Goal: Task Accomplishment & Management: Complete application form

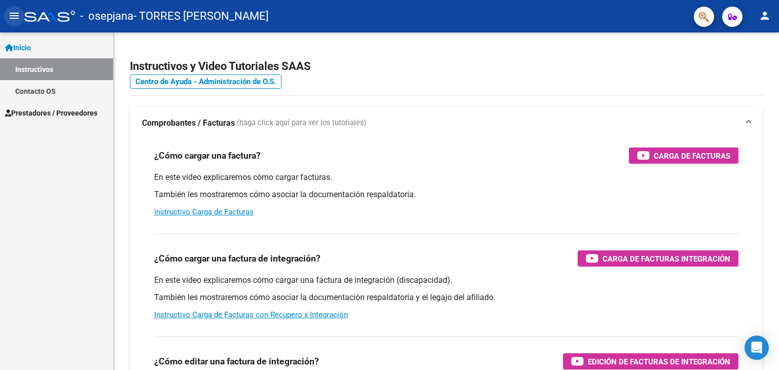
click at [16, 15] on mat-icon "menu" at bounding box center [14, 16] width 12 height 12
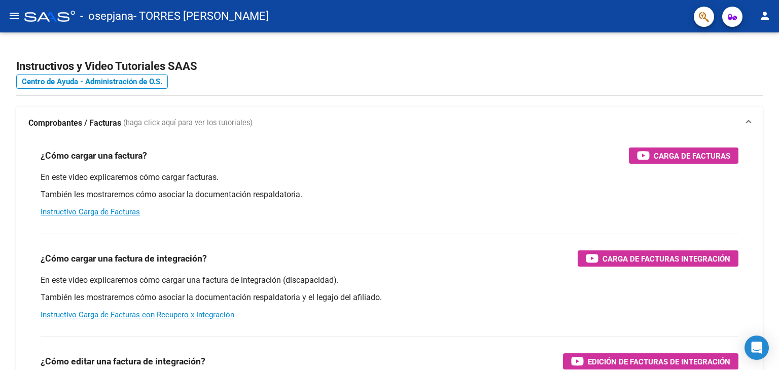
click at [11, 13] on mat-icon "menu" at bounding box center [14, 16] width 12 height 12
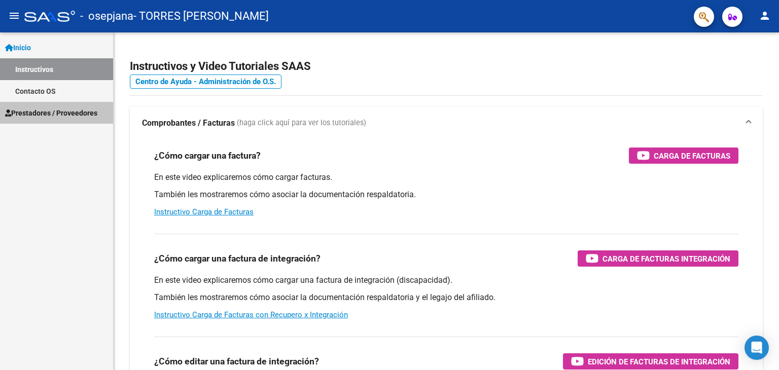
click at [59, 111] on span "Prestadores / Proveedores" at bounding box center [51, 112] width 92 height 11
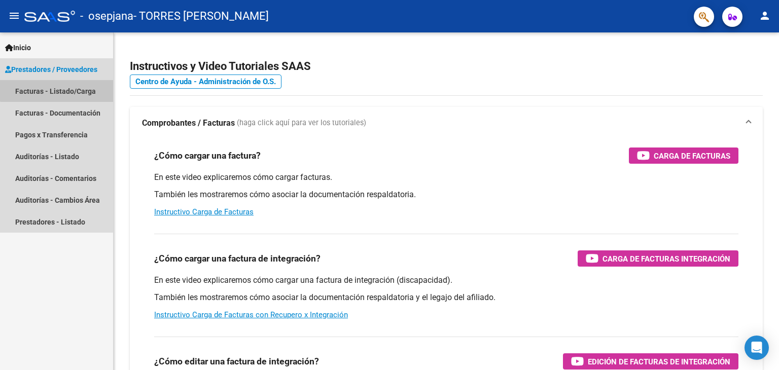
click at [71, 89] on link "Facturas - Listado/Carga" at bounding box center [56, 91] width 113 height 22
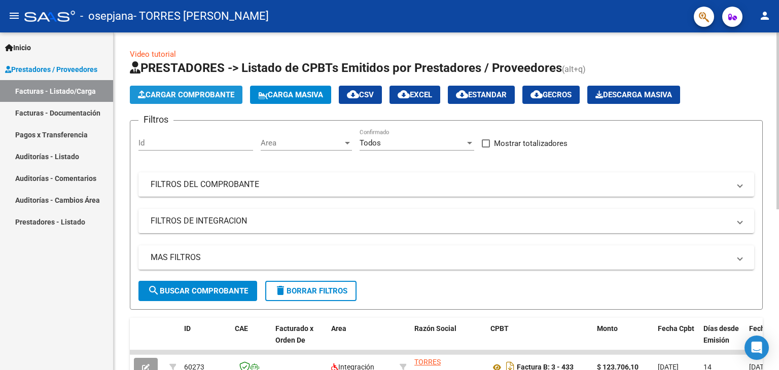
click at [196, 89] on button "Cargar Comprobante" at bounding box center [186, 95] width 113 height 18
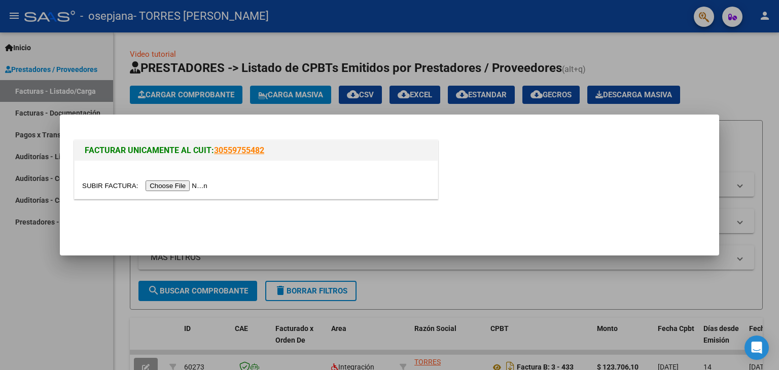
click at [207, 183] on input "file" at bounding box center [146, 185] width 128 height 11
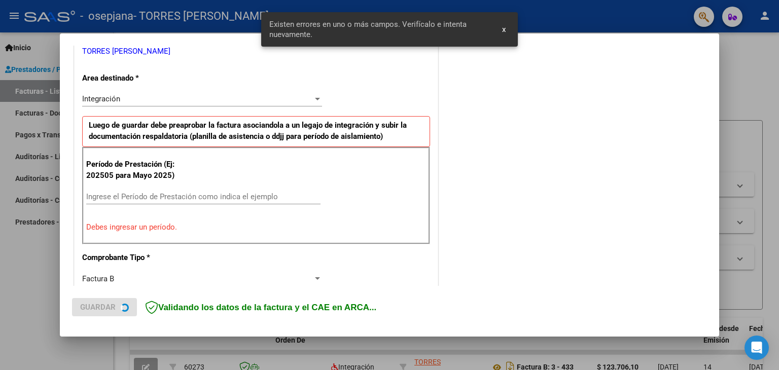
scroll to position [213, 0]
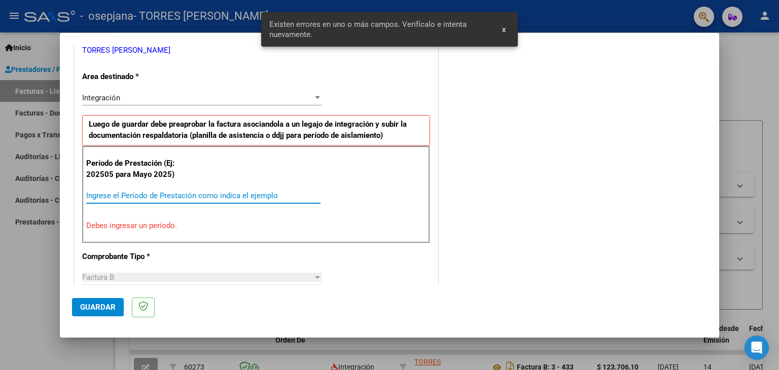
click at [201, 193] on input "Ingrese el Período de Prestación como indica el ejemplo" at bounding box center [203, 195] width 234 height 9
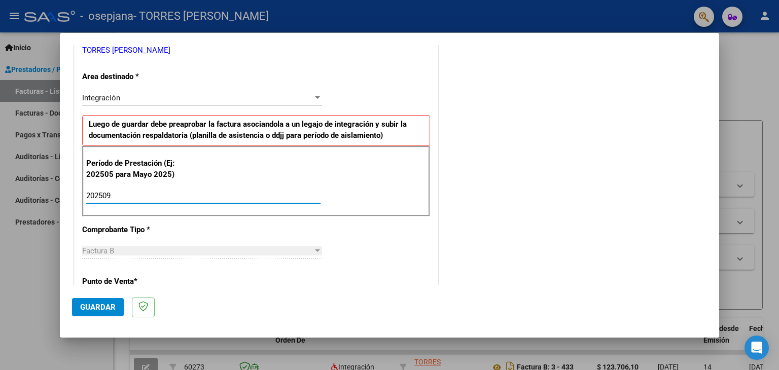
type input "202509"
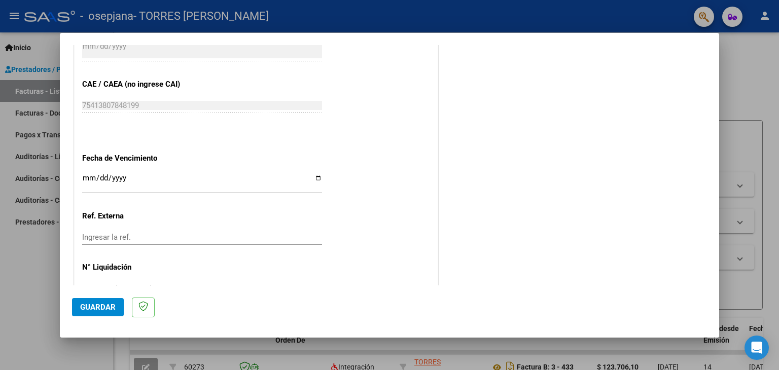
scroll to position [630, 0]
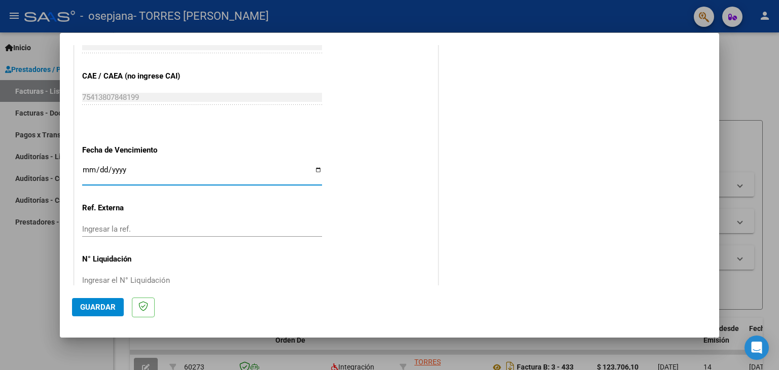
click at [314, 171] on input "Ingresar la fecha" at bounding box center [202, 174] width 240 height 16
type input "[DATE]"
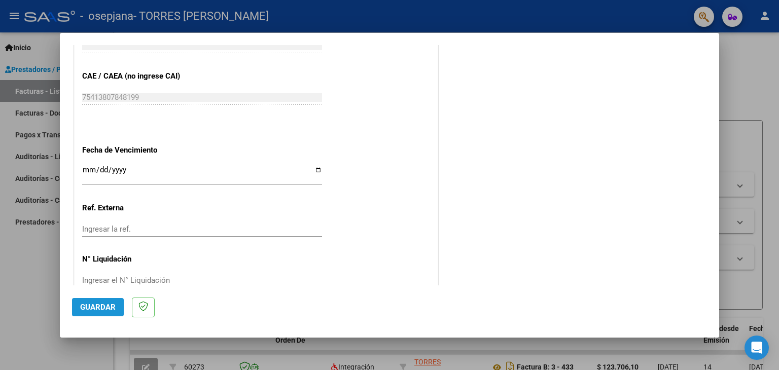
click at [102, 305] on span "Guardar" at bounding box center [97, 307] width 35 height 9
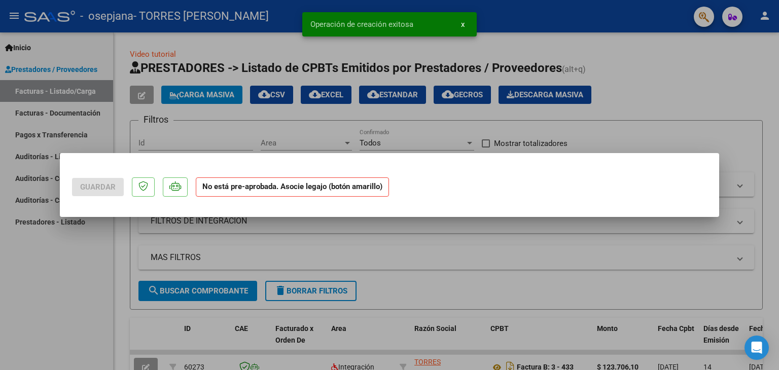
scroll to position [0, 0]
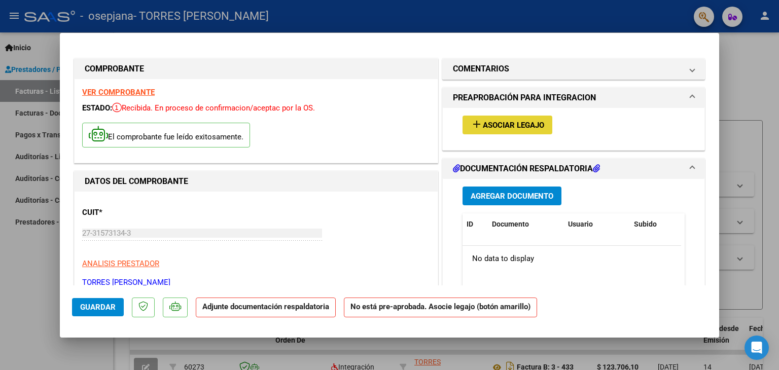
click at [517, 126] on span "Asociar Legajo" at bounding box center [513, 125] width 61 height 9
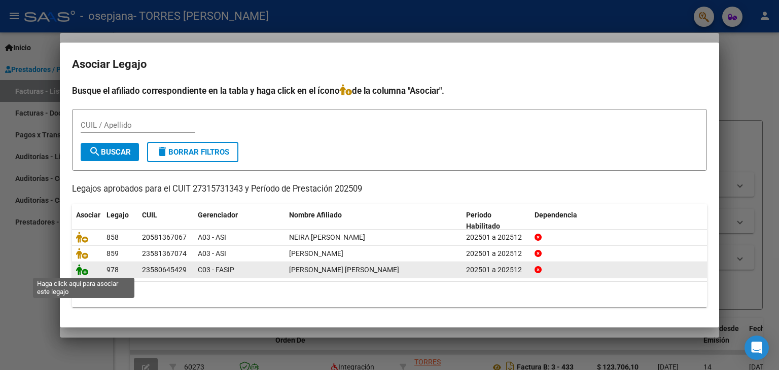
click at [86, 271] on icon at bounding box center [82, 269] width 12 height 11
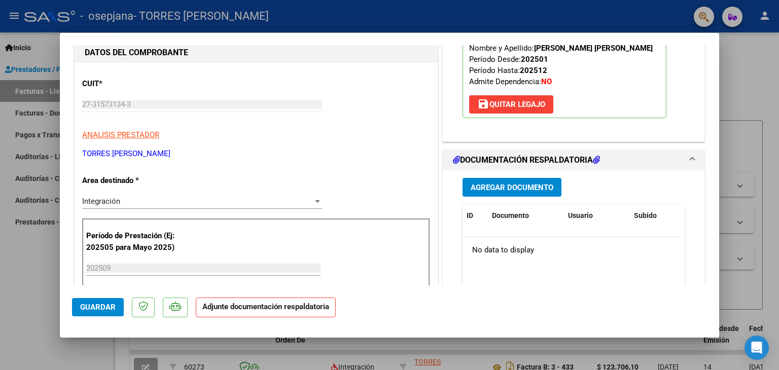
scroll to position [160, 0]
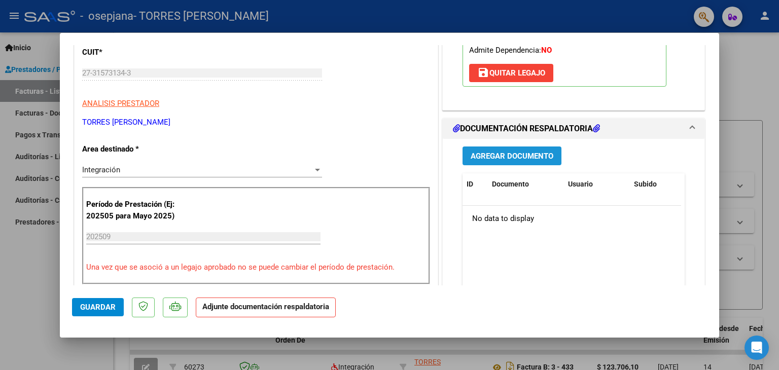
click at [519, 161] on span "Agregar Documento" at bounding box center [511, 156] width 83 height 9
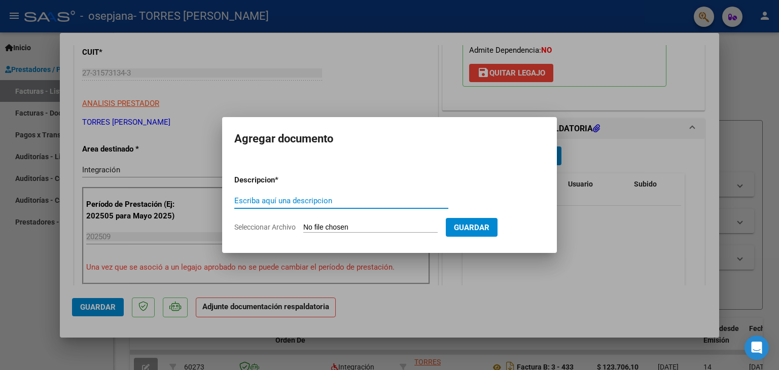
click at [323, 202] on input "Escriba aquí una descripcion" at bounding box center [341, 200] width 214 height 9
type input "planilla asistencia"
click at [341, 224] on input "Seleccionar Archivo" at bounding box center [370, 228] width 134 height 10
type input "C:\fakepath\SEP [PERSON_NAME].pdf"
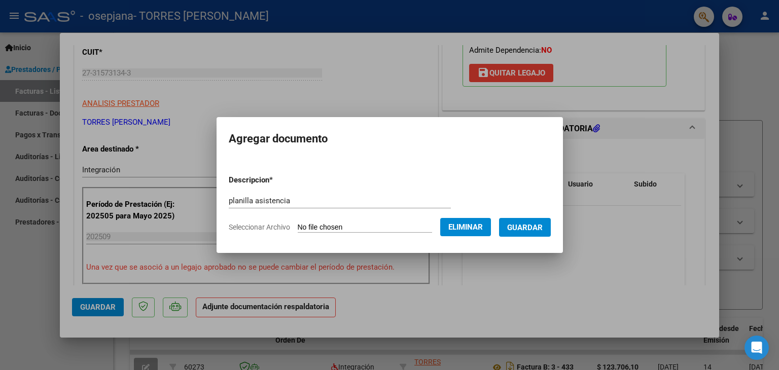
click at [392, 224] on form "Descripcion * planilla asistencia Escriba aquí una descripcion Seleccionar Arch…" at bounding box center [390, 204] width 322 height 74
click at [528, 229] on span "Guardar" at bounding box center [524, 227] width 35 height 9
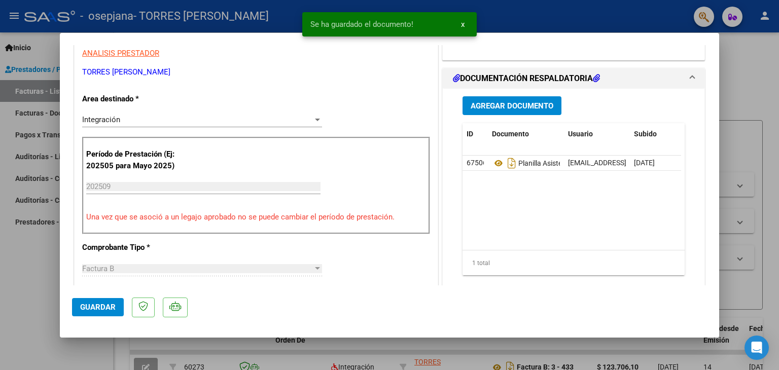
scroll to position [276, 0]
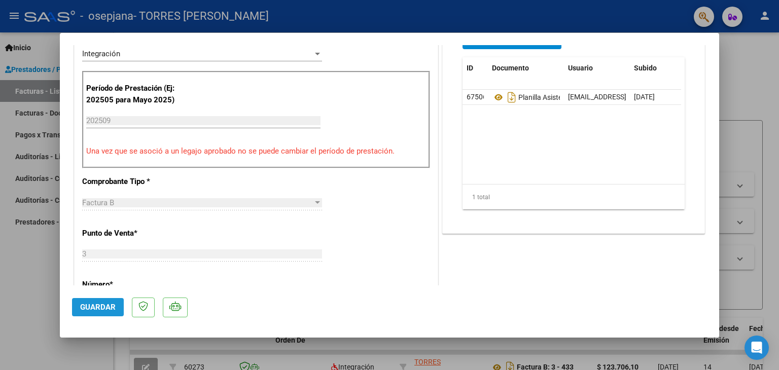
click at [99, 311] on span "Guardar" at bounding box center [97, 307] width 35 height 9
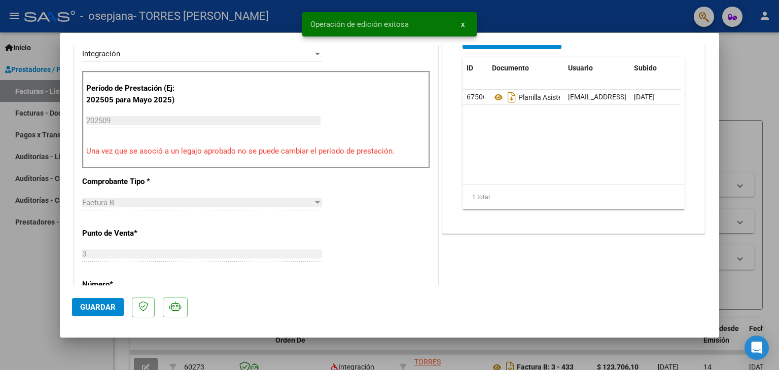
click at [750, 87] on div at bounding box center [389, 185] width 779 height 370
type input "$ 0,00"
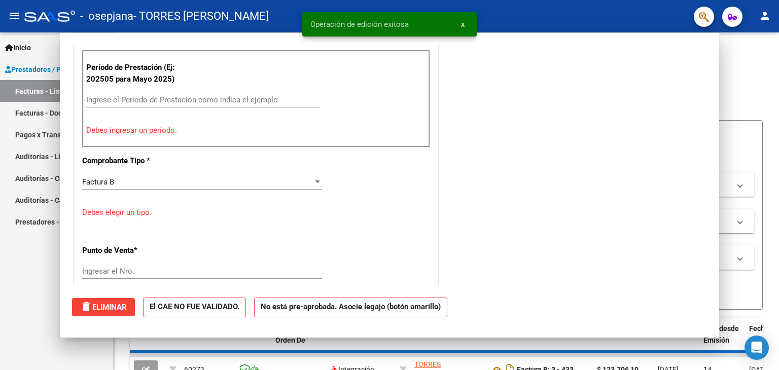
scroll to position [233, 0]
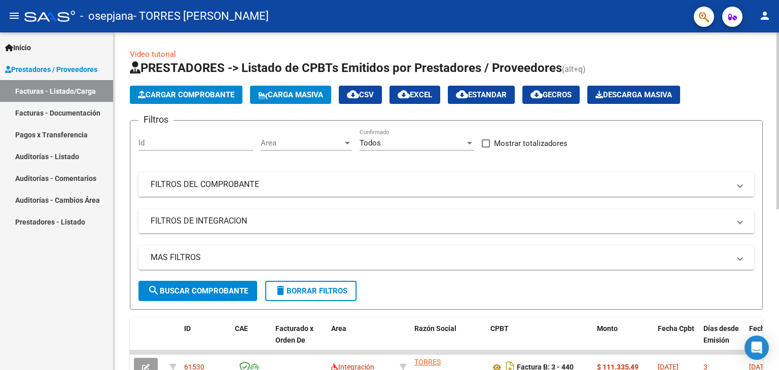
click at [229, 97] on span "Cargar Comprobante" at bounding box center [186, 94] width 96 height 9
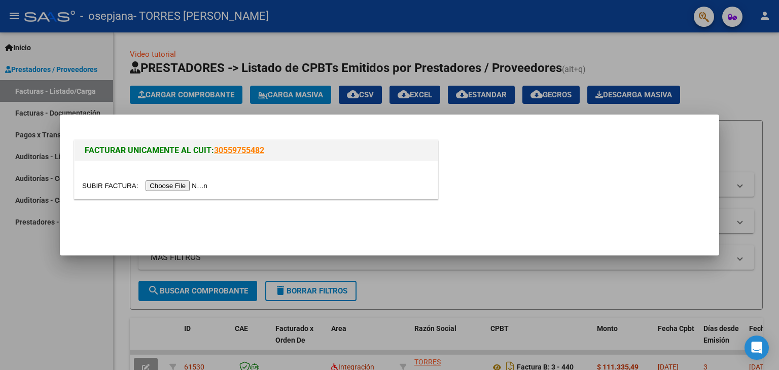
click at [170, 186] on input "file" at bounding box center [146, 185] width 128 height 11
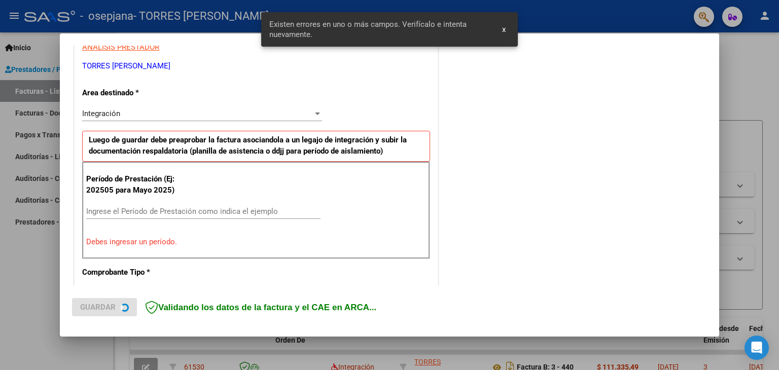
scroll to position [213, 0]
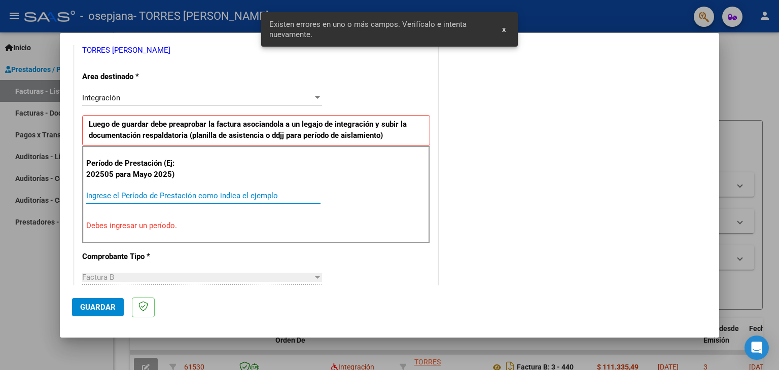
click at [188, 197] on input "Ingrese el Período de Prestación como indica el ejemplo" at bounding box center [203, 195] width 234 height 9
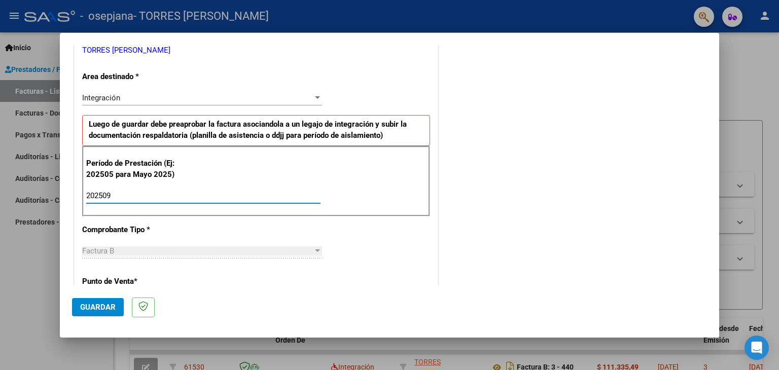
type input "202509"
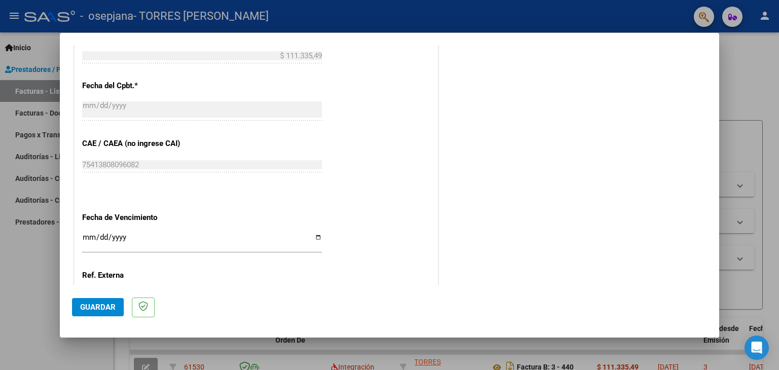
scroll to position [559, 0]
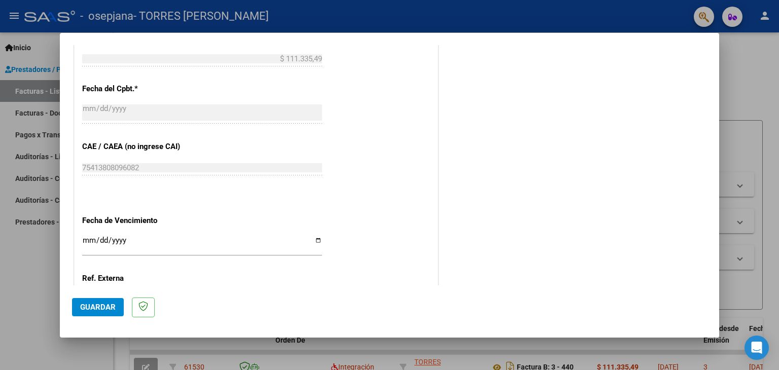
click at [312, 239] on input "Ingresar la fecha" at bounding box center [202, 244] width 240 height 16
type input "[DATE]"
click at [101, 305] on span "Guardar" at bounding box center [97, 307] width 35 height 9
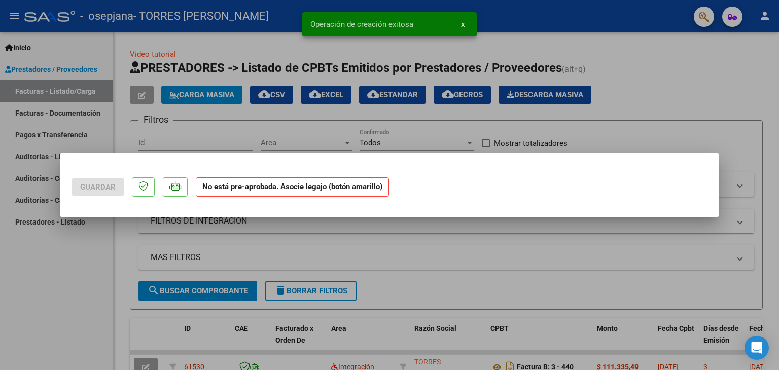
scroll to position [0, 0]
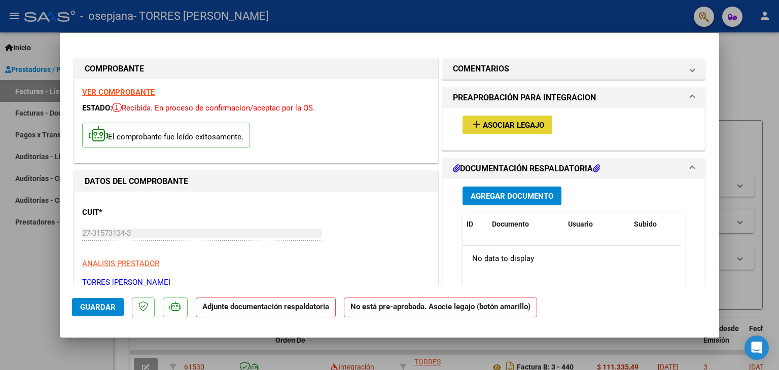
click at [523, 124] on span "Asociar Legajo" at bounding box center [513, 125] width 61 height 9
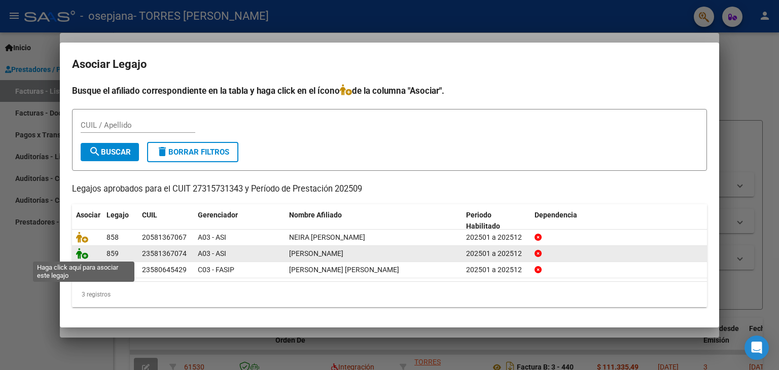
click at [84, 254] on icon at bounding box center [82, 253] width 12 height 11
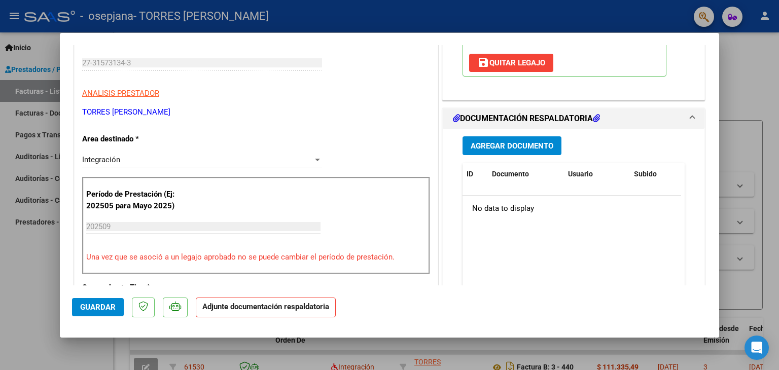
scroll to position [163, 0]
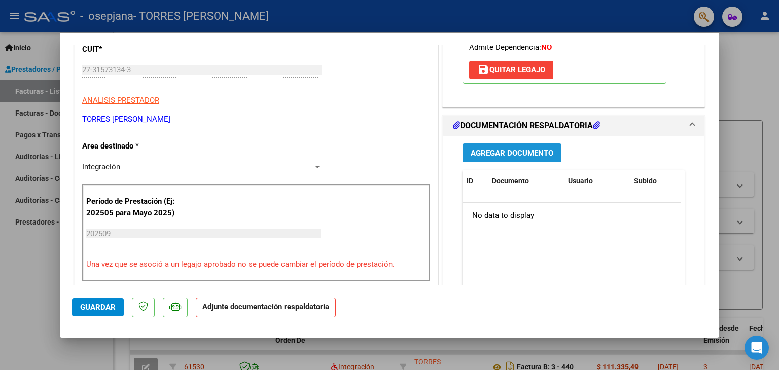
click at [540, 147] on button "Agregar Documento" at bounding box center [511, 152] width 99 height 19
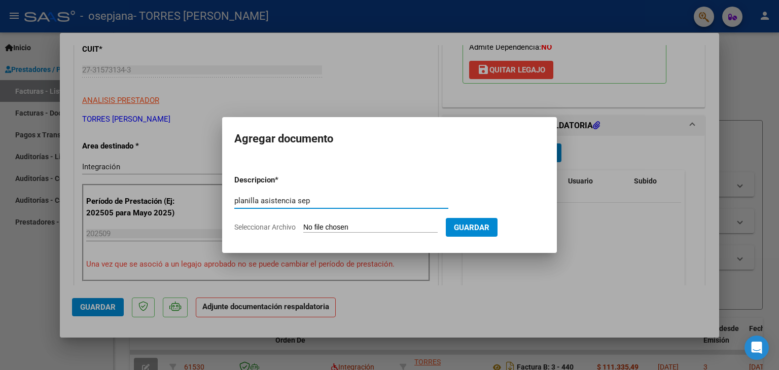
type input "planilla asistencia sep"
click at [370, 228] on input "Seleccionar Archivo" at bounding box center [370, 228] width 134 height 10
type input "C:\fakepath\Sep [PERSON_NAME].pdf"
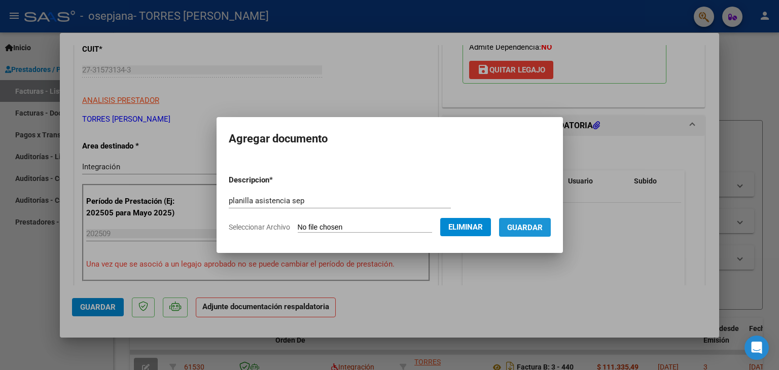
click at [538, 224] on span "Guardar" at bounding box center [524, 227] width 35 height 9
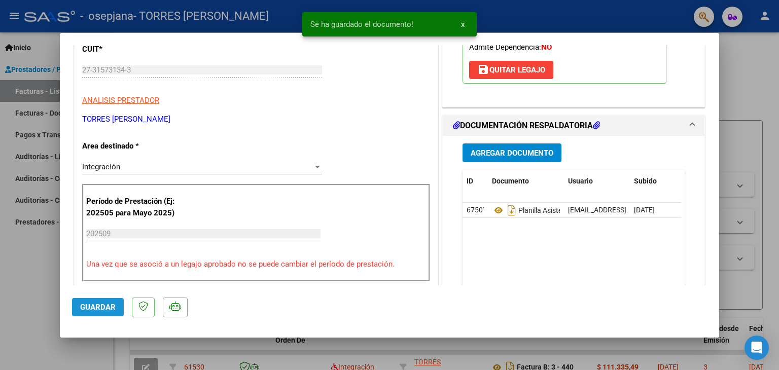
click at [99, 308] on span "Guardar" at bounding box center [97, 307] width 35 height 9
click at [746, 53] on div at bounding box center [389, 185] width 779 height 370
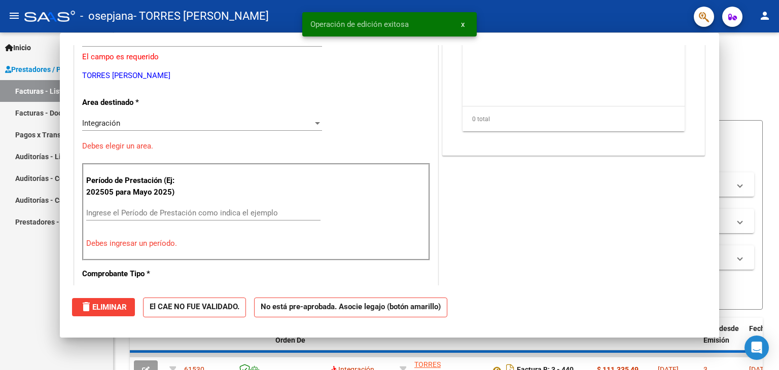
scroll to position [0, 0]
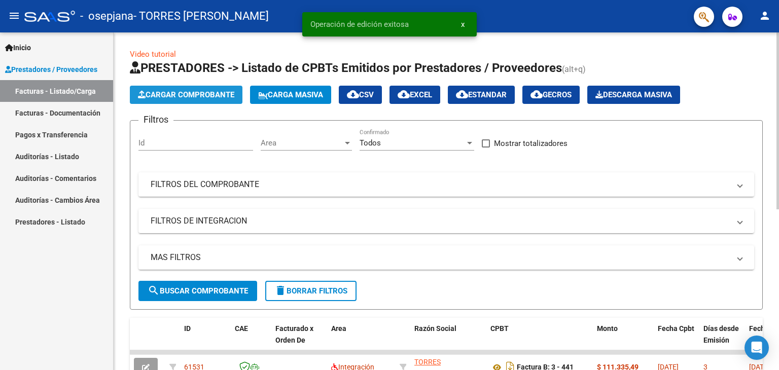
click at [207, 97] on span "Cargar Comprobante" at bounding box center [186, 94] width 96 height 9
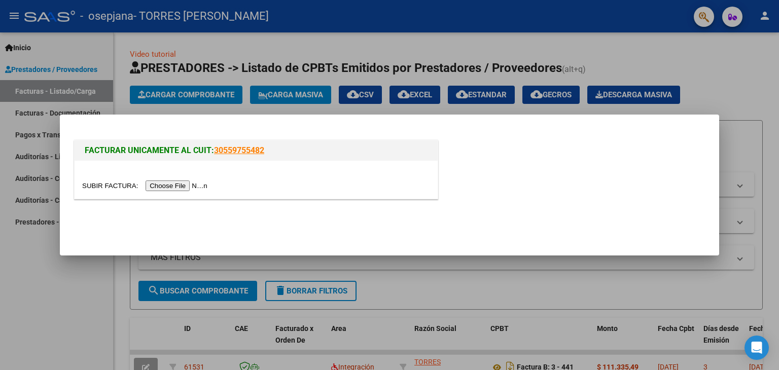
click at [174, 181] on input "file" at bounding box center [146, 185] width 128 height 11
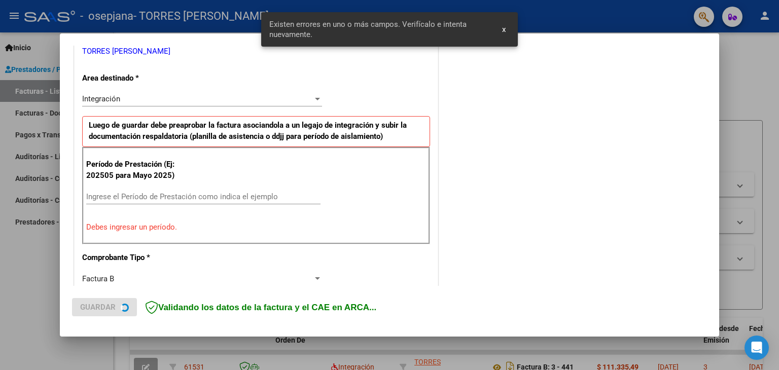
scroll to position [213, 0]
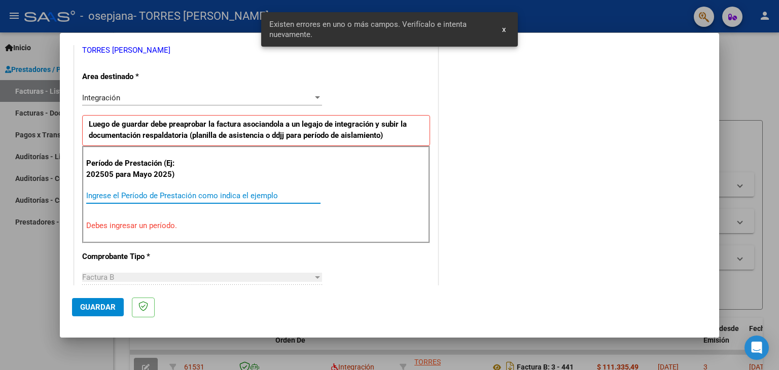
click at [255, 196] on input "Ingrese el Período de Prestación como indica el ejemplo" at bounding box center [203, 195] width 234 height 9
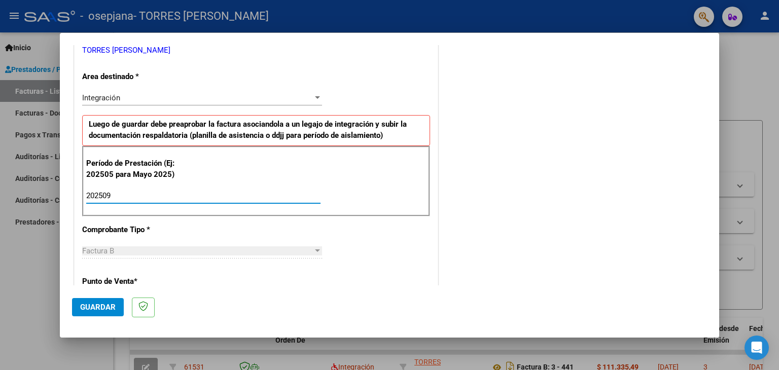
type input "202509"
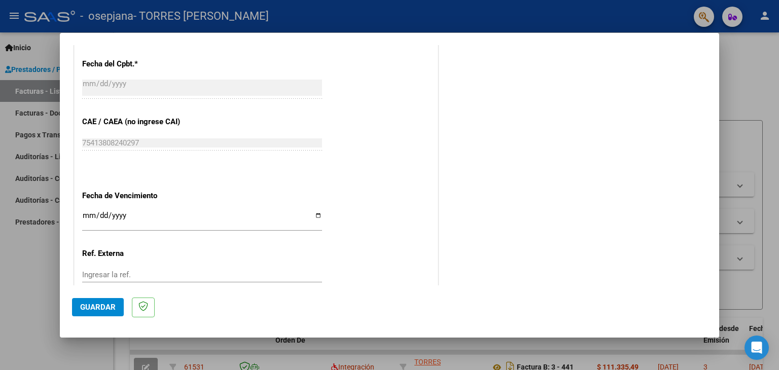
scroll to position [629, 0]
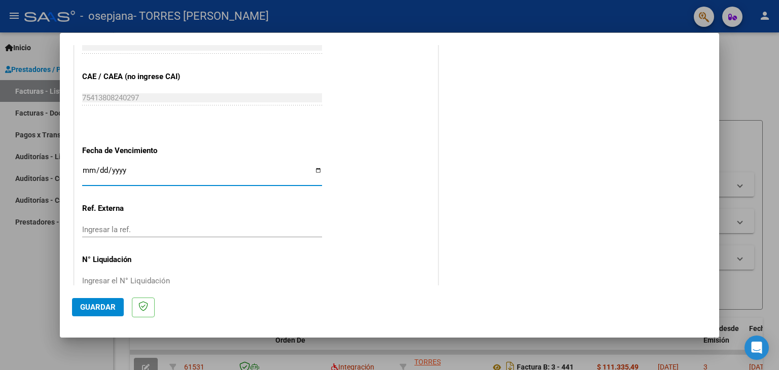
click at [311, 172] on input "Ingresar la fecha" at bounding box center [202, 174] width 240 height 16
type input "[DATE]"
click at [86, 305] on span "Guardar" at bounding box center [97, 307] width 35 height 9
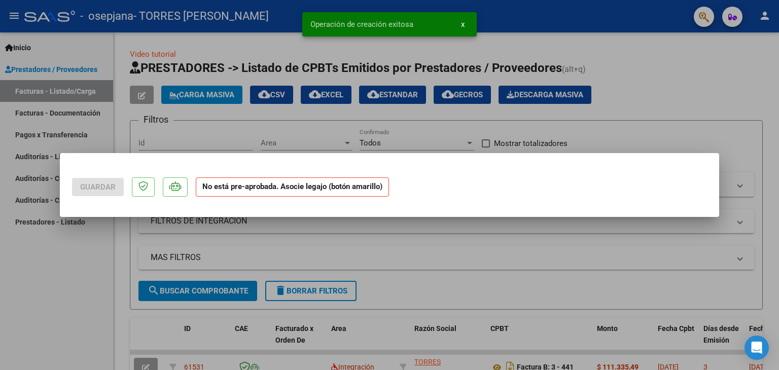
scroll to position [0, 0]
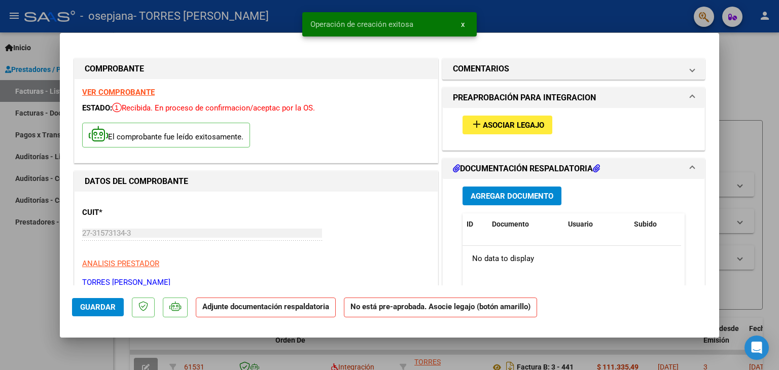
click at [498, 129] on span "Asociar Legajo" at bounding box center [513, 125] width 61 height 9
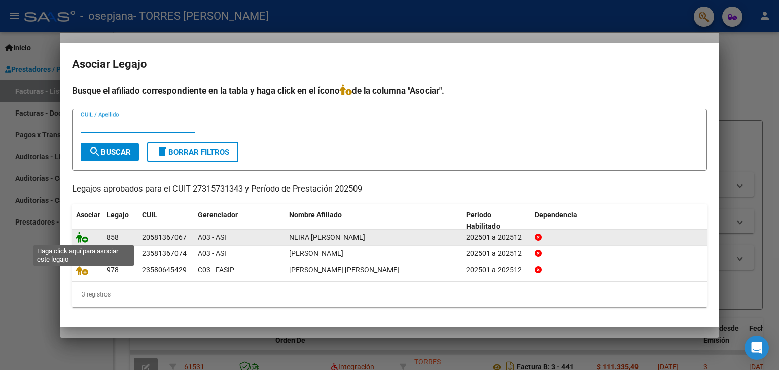
click at [83, 241] on icon at bounding box center [82, 237] width 12 height 11
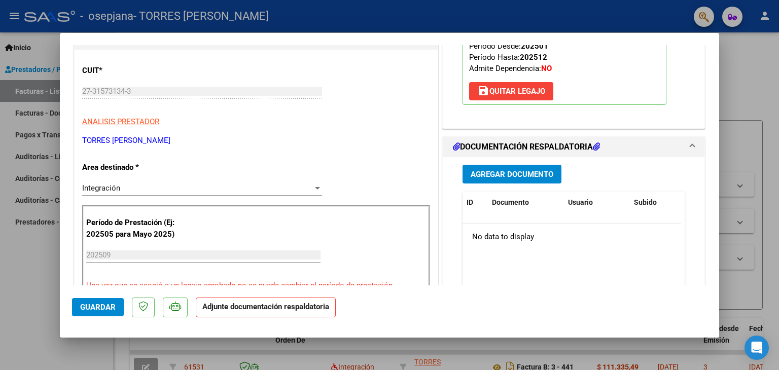
scroll to position [140, 0]
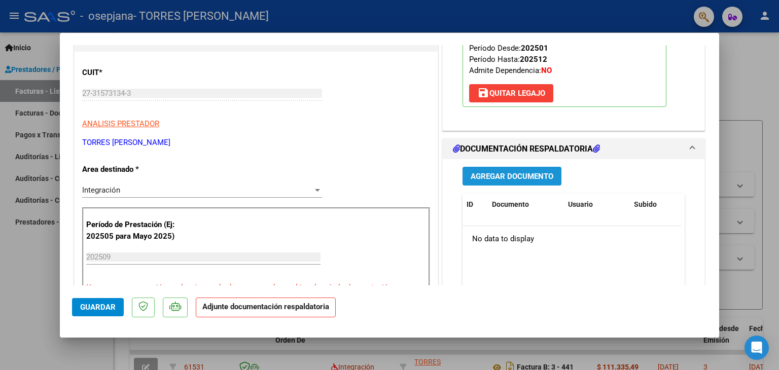
click at [527, 172] on span "Agregar Documento" at bounding box center [511, 176] width 83 height 9
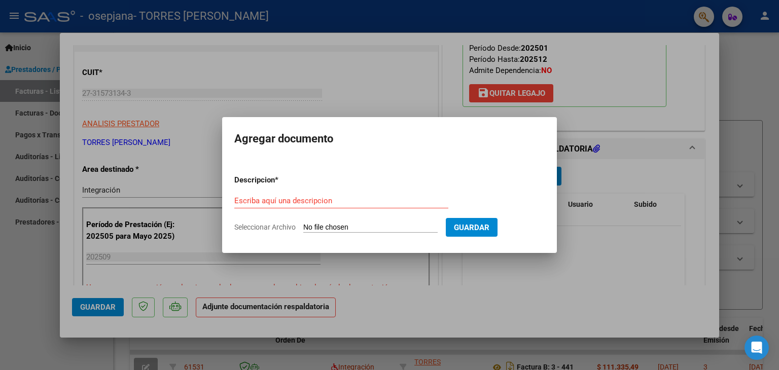
click at [342, 205] on div "Escriba aquí una descripcion" at bounding box center [341, 200] width 214 height 15
type input "planilla asistencia septiembre"
click at [316, 227] on input "Seleccionar Archivo" at bounding box center [370, 228] width 134 height 10
type input "C:\fakepath\sep [PERSON_NAME].pdf"
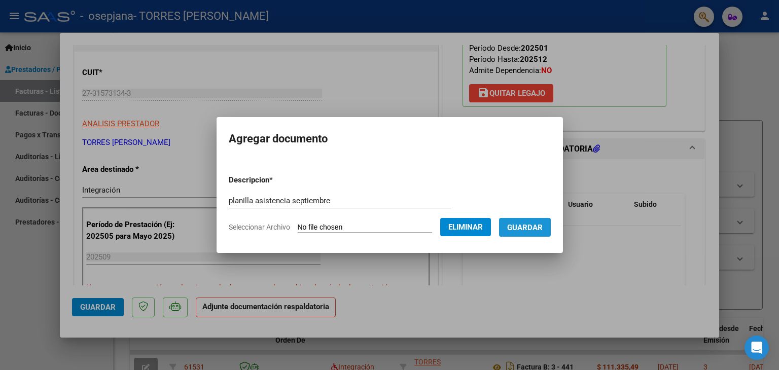
click at [531, 226] on span "Guardar" at bounding box center [524, 227] width 35 height 9
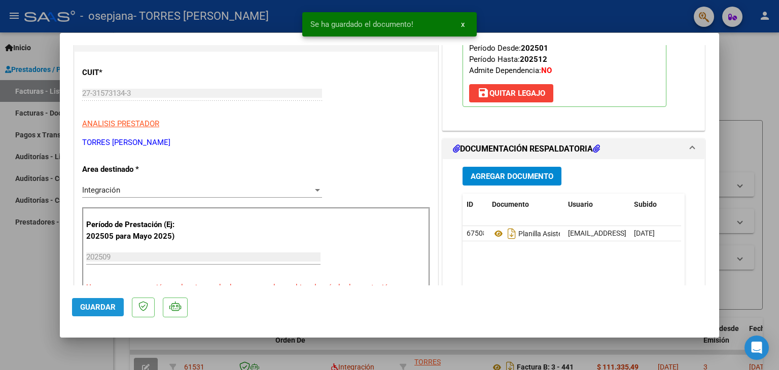
click at [113, 308] on span "Guardar" at bounding box center [97, 307] width 35 height 9
click at [740, 52] on div at bounding box center [389, 185] width 779 height 370
type input "$ 0,00"
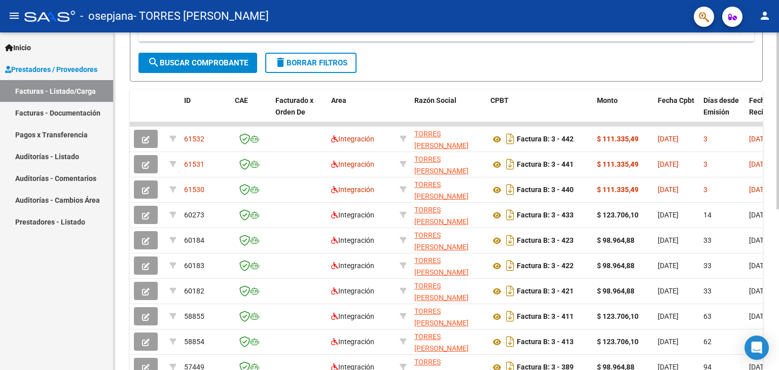
scroll to position [235, 0]
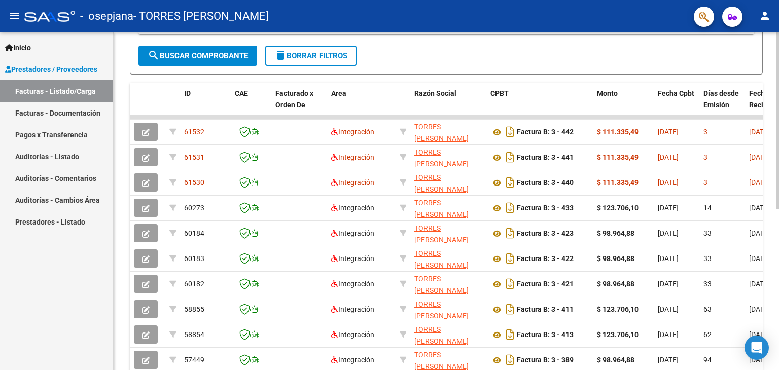
click at [778, 221] on div at bounding box center [777, 247] width 3 height 177
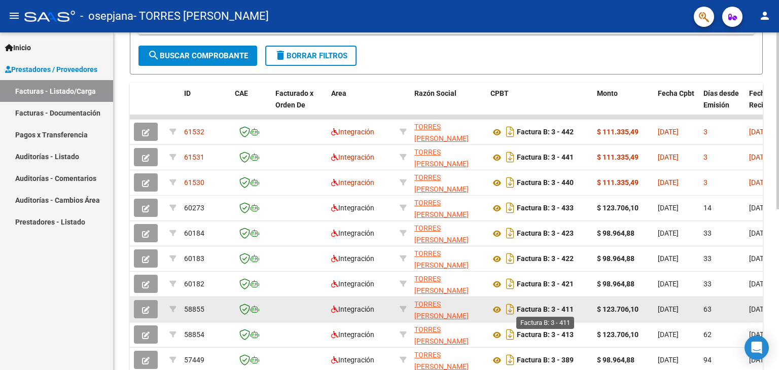
click at [506, 318] on datatable-body-cell "Factura B: 3 - 411" at bounding box center [539, 309] width 106 height 25
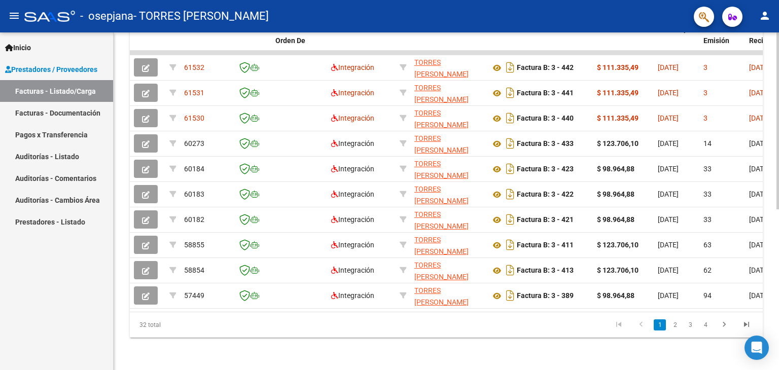
scroll to position [306, 0]
click at [776, 279] on div at bounding box center [777, 281] width 3 height 177
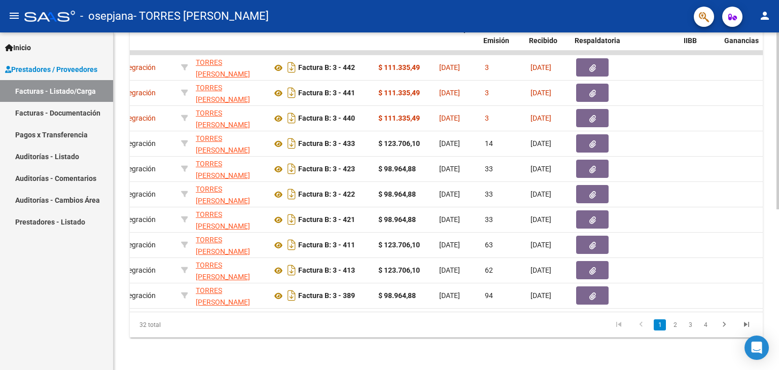
scroll to position [0, 220]
